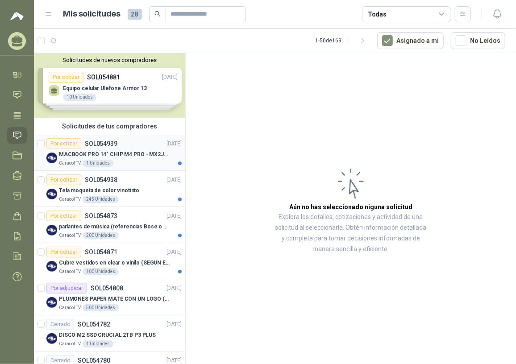
click at [130, 156] on p "MACBOOK PRO 14" CHIP M4 PRO - MX2J3E/A" at bounding box center [114, 154] width 111 height 8
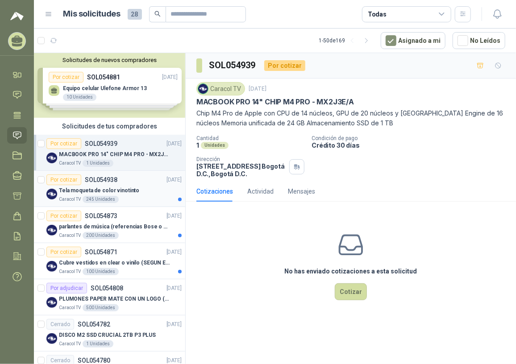
click at [129, 188] on p "Tela moqueta de color vinotinto" at bounding box center [99, 191] width 80 height 8
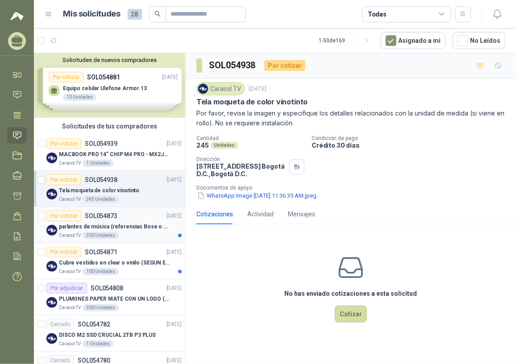
click at [138, 227] on p "parlantes de música (referencias Bose o Alexa) CON MARCACION 1 LOGO (Mas datos …" at bounding box center [114, 227] width 111 height 8
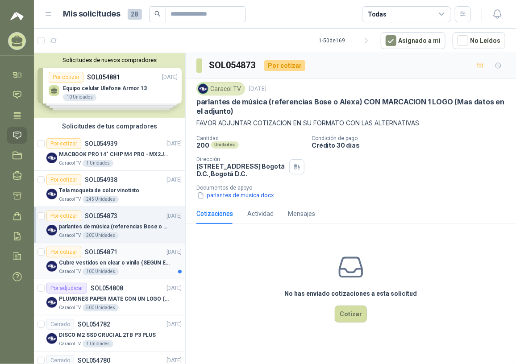
click at [125, 263] on p "Cubre vestidos en clear o vinilo (SEGUN ESPECIFICACIONES DEL ADJUNTO)" at bounding box center [114, 263] width 111 height 8
